Goal: Task Accomplishment & Management: Manage account settings

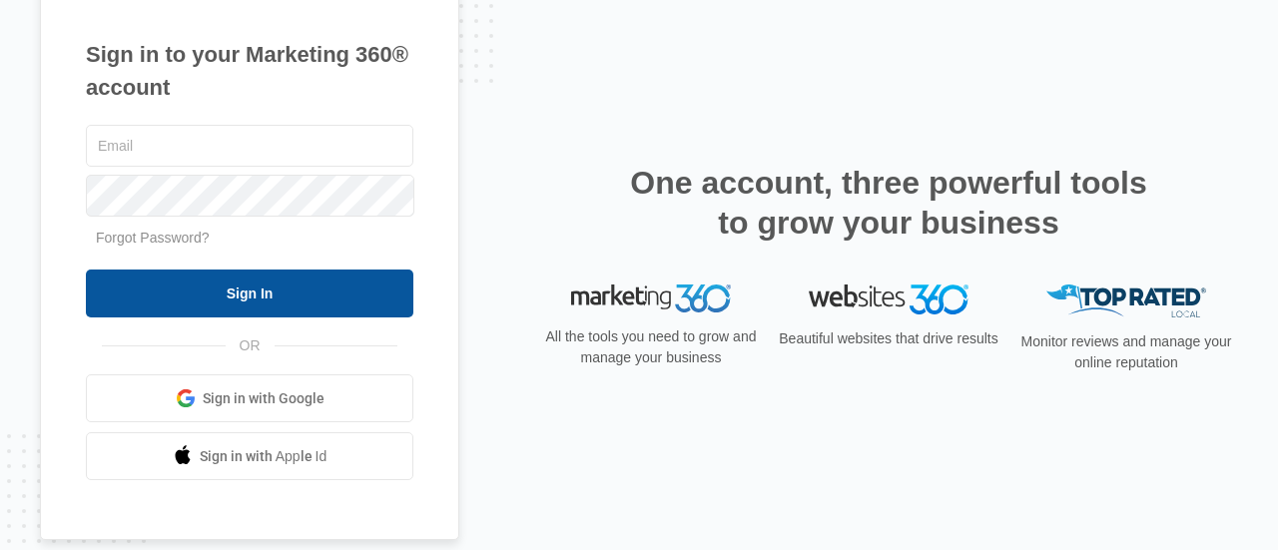
type input "[EMAIL_ADDRESS][DOMAIN_NAME]"
click at [263, 287] on input "Sign In" at bounding box center [249, 293] width 327 height 48
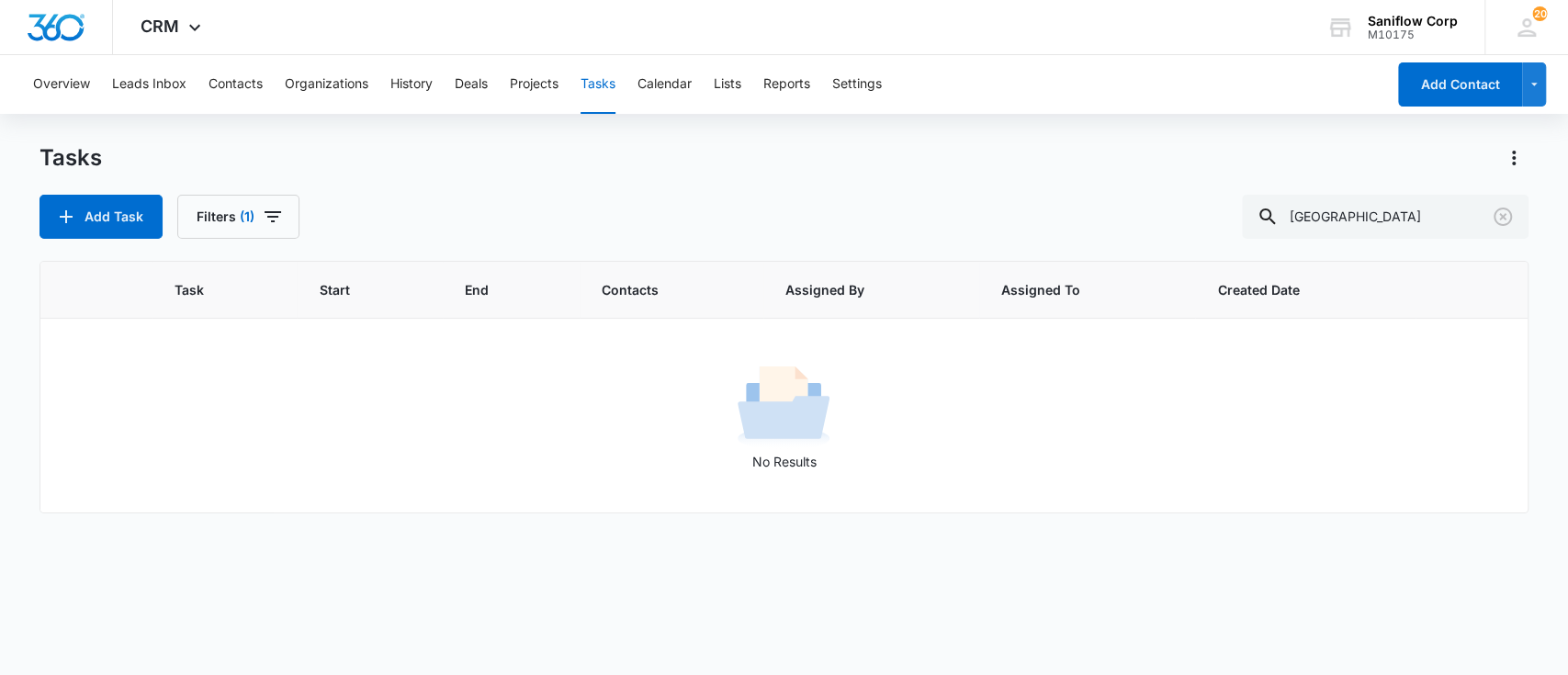
click at [300, 360] on div "No Results" at bounding box center [784, 415] width 1486 height 111
click at [1368, 224] on input "west end" at bounding box center [1384, 217] width 286 height 44
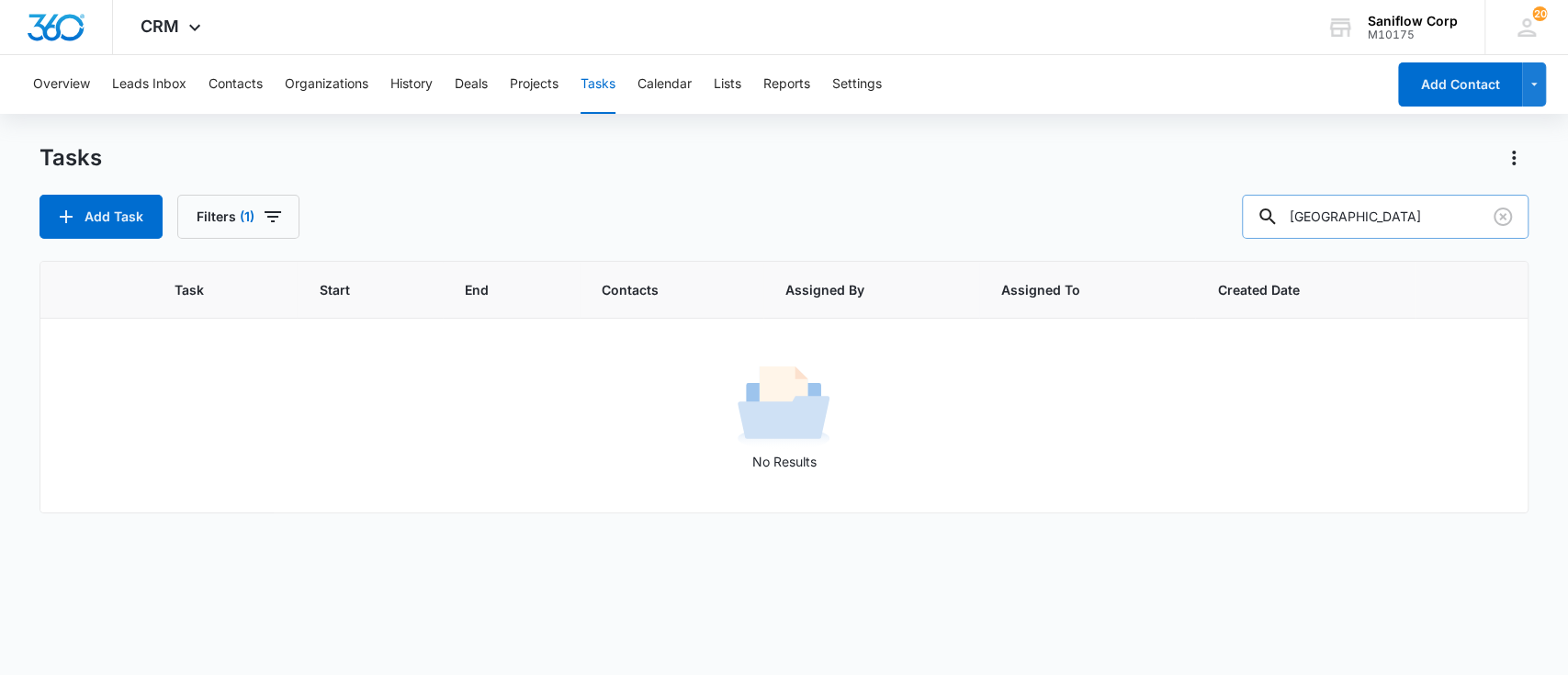
paste input "Advanced Water Purification"
click at [1368, 224] on input "Advanced Water Purification" at bounding box center [1384, 217] width 286 height 44
type input "Advanced Water Purification"
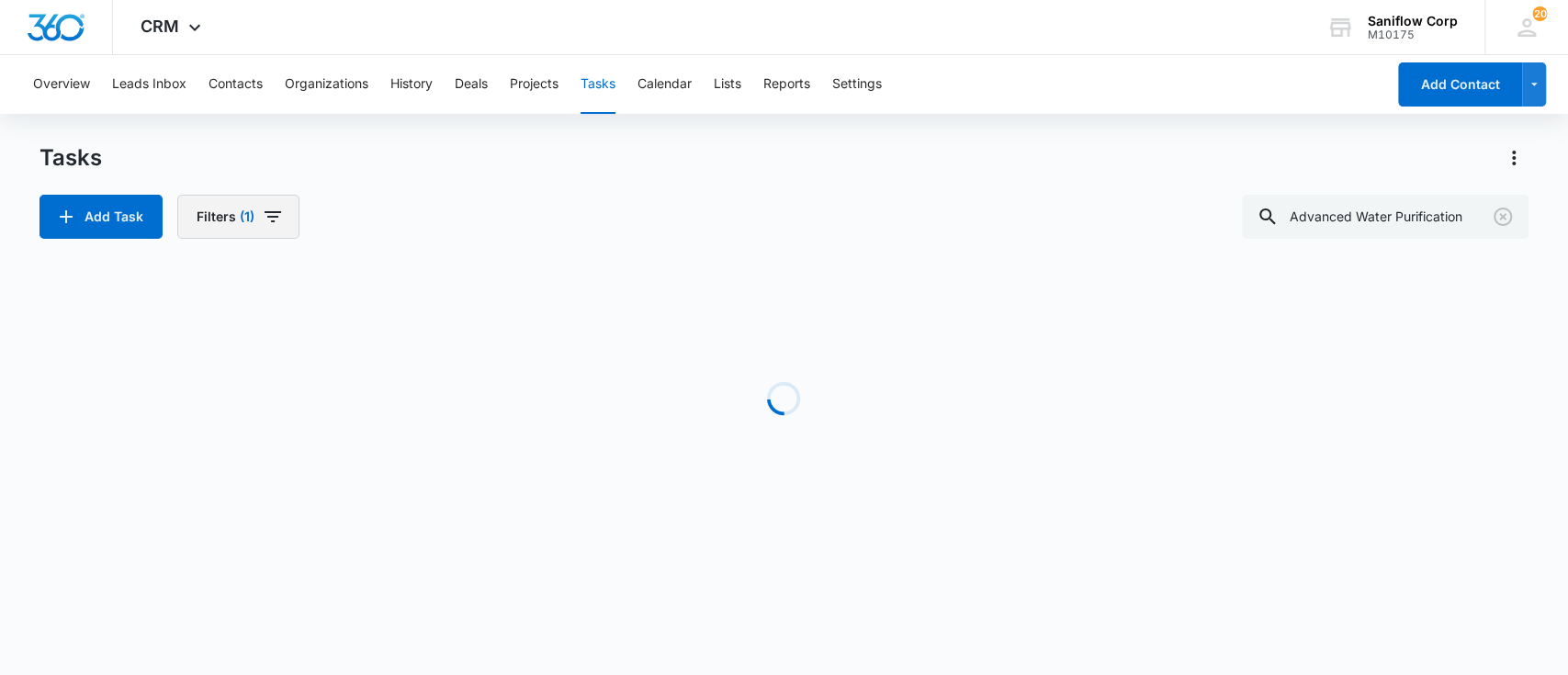
click at [210, 228] on button "Filters (1)" at bounding box center [238, 217] width 122 height 44
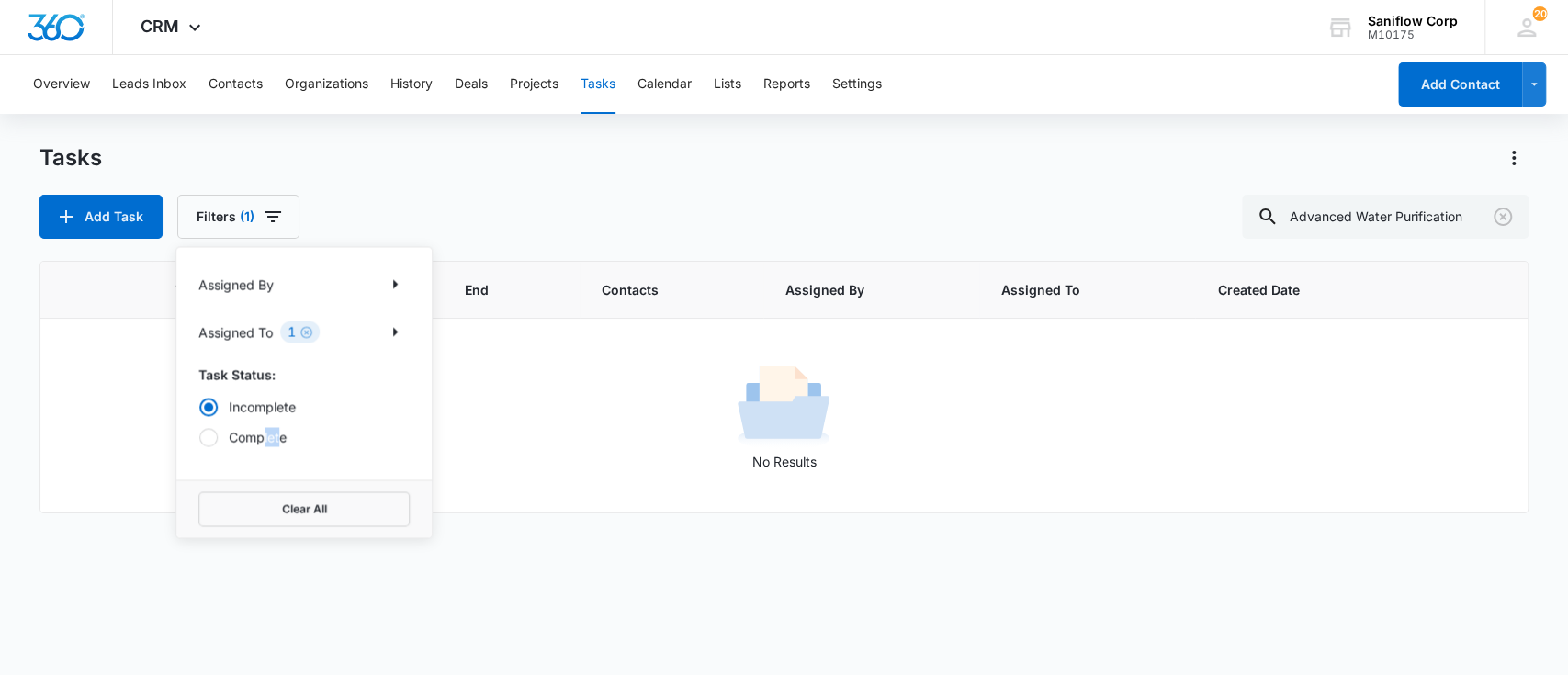
drag, startPoint x: 281, startPoint y: 446, endPoint x: 259, endPoint y: 430, distance: 27.2
click at [259, 430] on div "Assigned By Assigned To 1 Task Status: Incomplete Complete" at bounding box center [304, 362] width 255 height 233
click at [259, 430] on label "Complete" at bounding box center [305, 436] width 212 height 19
click at [200, 436] on input "Complete" at bounding box center [199, 436] width 1 height 1
radio input "false"
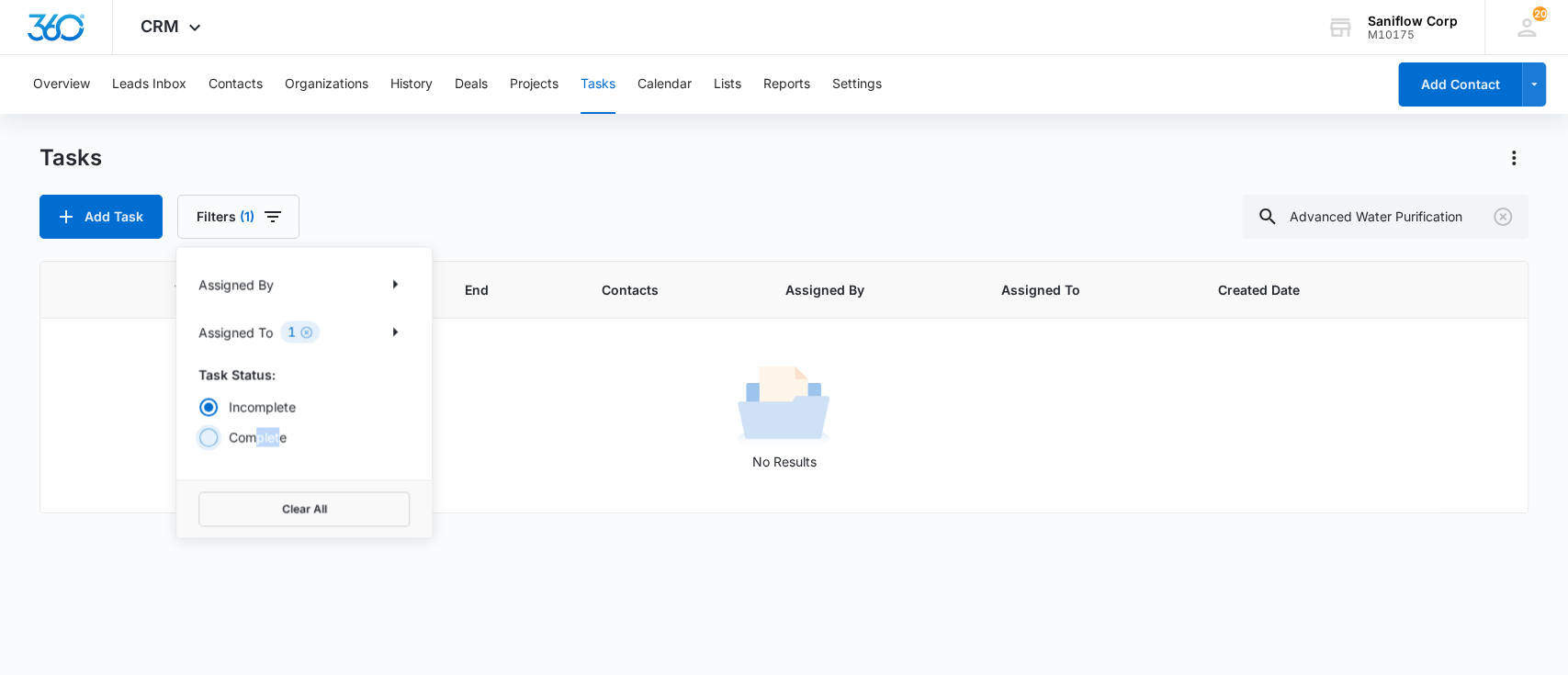
radio input "true"
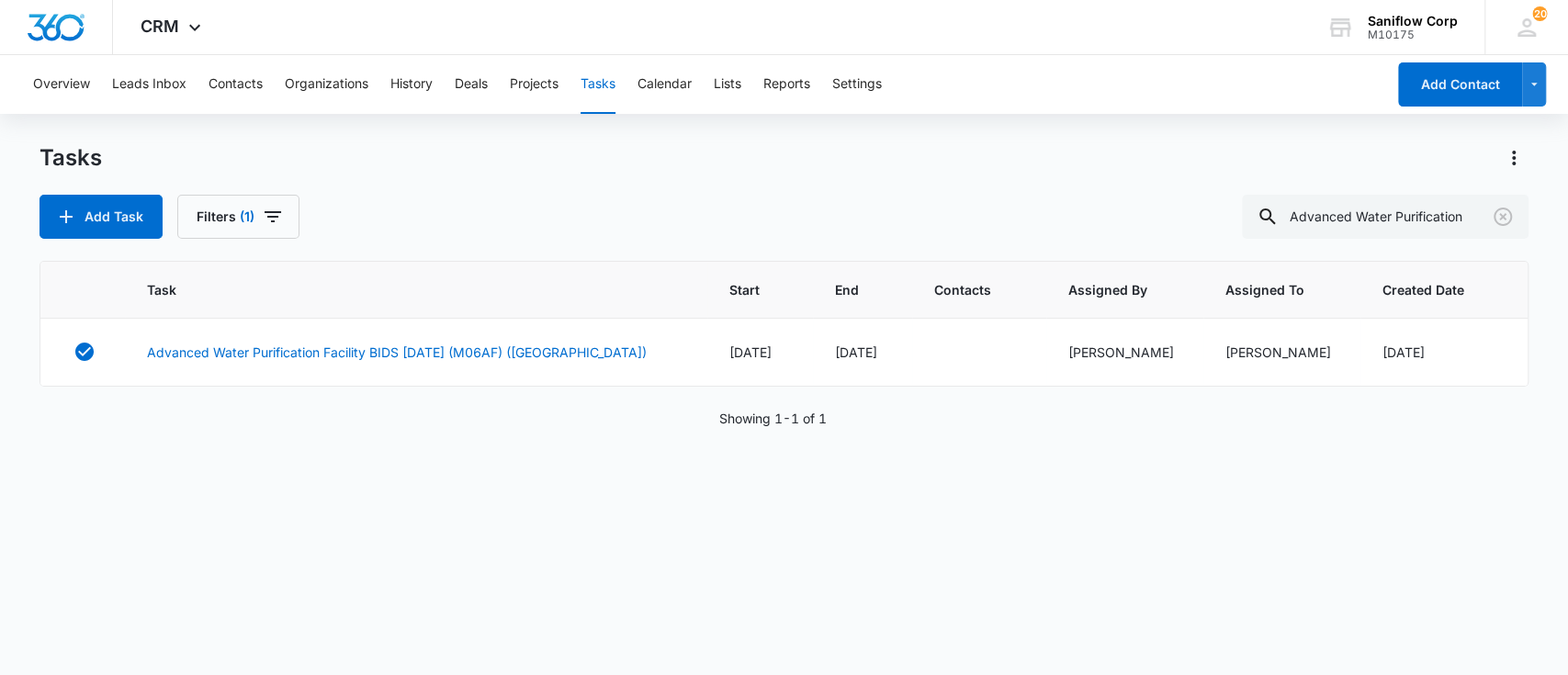
click at [603, 199] on div "Add Task Filters (1) Advanced Water Purification" at bounding box center [784, 217] width 1490 height 44
click at [493, 361] on td "Advanced Water Purification Facility BIDS 6/2/25 (M06AF) (TX)" at bounding box center [416, 352] width 582 height 68
click at [479, 360] on link "Advanced Water Purification Facility BIDS 6/2/25 (M06AF) (TX)" at bounding box center [397, 351] width 500 height 19
